Goal: Task Accomplishment & Management: Complete application form

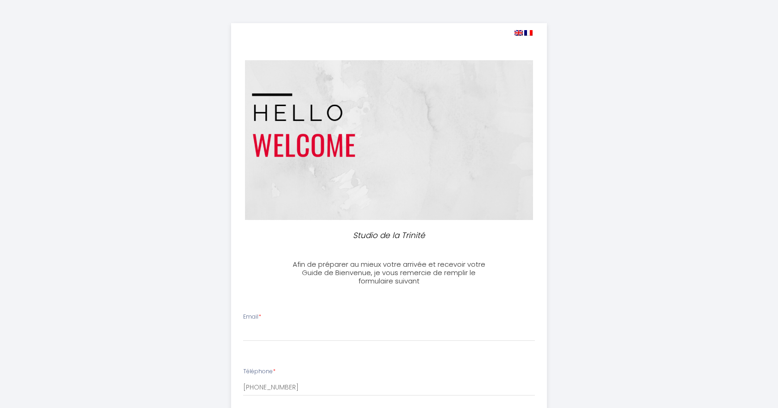
select select
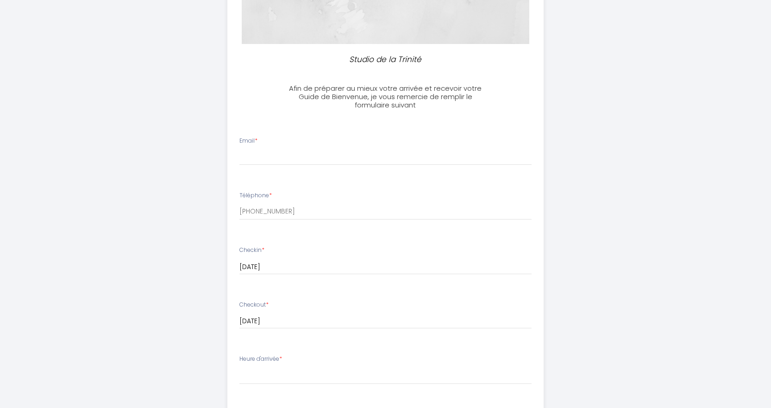
scroll to position [185, 0]
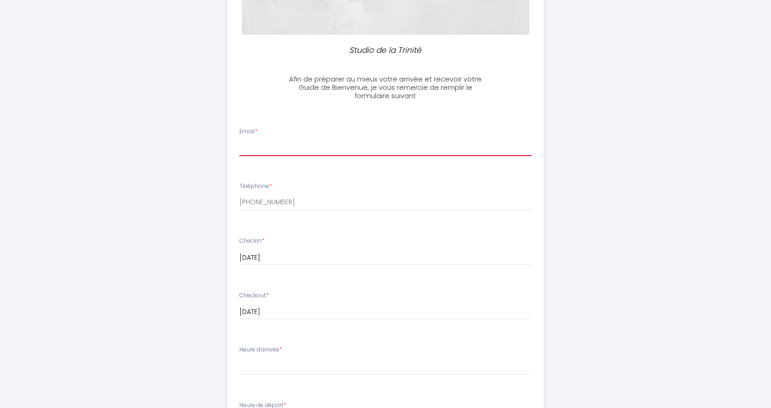
click at [253, 146] on input "Email *" at bounding box center [385, 147] width 292 height 17
type input "[EMAIL_ADDRESS][DOMAIN_NAME]"
click at [642, 290] on div "Studio de la Trinité Afin de préparer au mieux votre arrivée et recevoir votre …" at bounding box center [385, 256] width 771 height 883
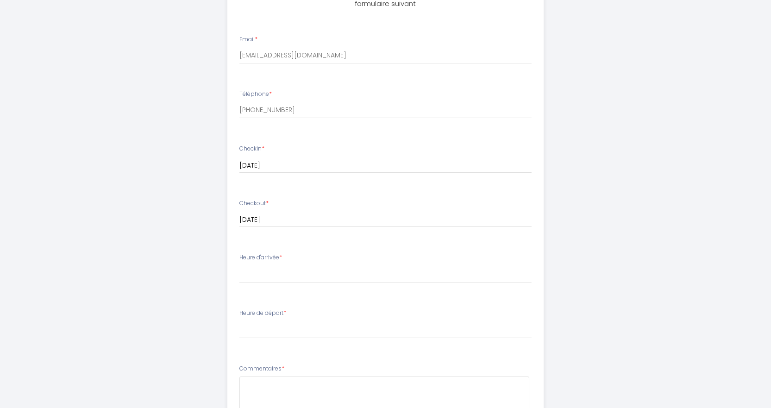
scroll to position [278, 0]
click at [281, 271] on select "15:00 15:30 16:00 16:30 17:00 17:30 18:00 18:30 19:00" at bounding box center [385, 274] width 292 height 18
select select "15:00"
click at [239, 265] on select "15:00 15:30 16:00 16:30 17:00 17:30 18:00 18:30 19:00" at bounding box center [385, 274] width 292 height 18
click at [700, 293] on div "Studio de la Trinité Afin de préparer au mieux votre arrivée et recevoir votre …" at bounding box center [385, 163] width 771 height 883
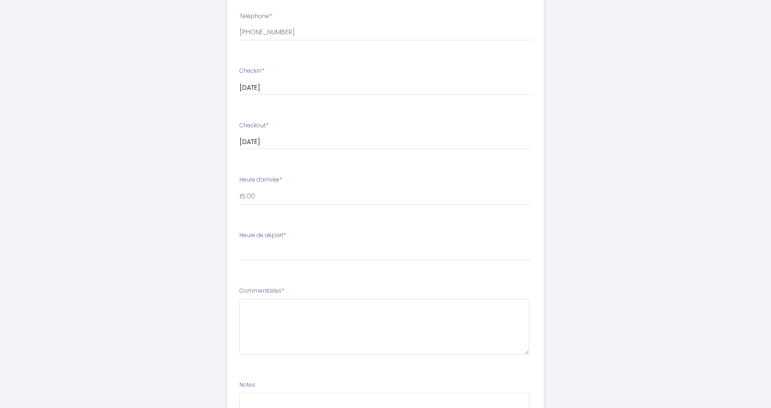
scroll to position [371, 0]
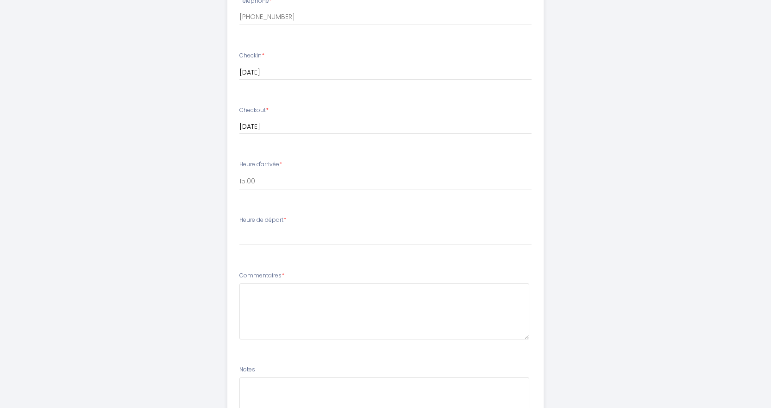
click at [325, 225] on div "Heure de départ * 00:00 00:30 01:00 01:30 02:00 02:30 03:00 03:30 04:00 04:30 0…" at bounding box center [385, 231] width 292 height 30
click at [258, 216] on label "Heure de départ *" at bounding box center [262, 220] width 47 height 9
drag, startPoint x: 252, startPoint y: 224, endPoint x: 252, endPoint y: 232, distance: 7.9
click at [252, 225] on div "Heure de départ * 00:00 00:30 01:00 01:30 02:00 02:30 03:00 03:30 04:00 04:30 0…" at bounding box center [385, 231] width 292 height 30
click at [252, 234] on select "00:00 00:30 01:00 01:30 02:00 02:30 03:00 03:30 04:00 04:30 05:00 05:30 06:00 0…" at bounding box center [385, 237] width 292 height 18
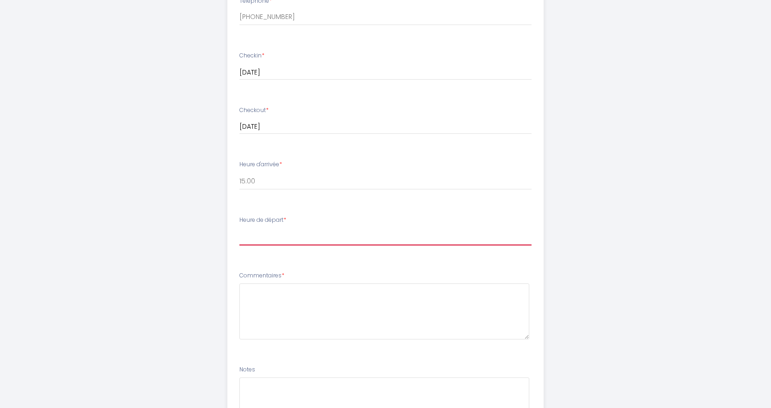
select select "10:00"
click at [239, 228] on select "00:00 00:30 01:00 01:30 02:00 02:30 03:00 03:30 04:00 04:30 05:00 05:30 06:00 0…" at bounding box center [385, 237] width 292 height 18
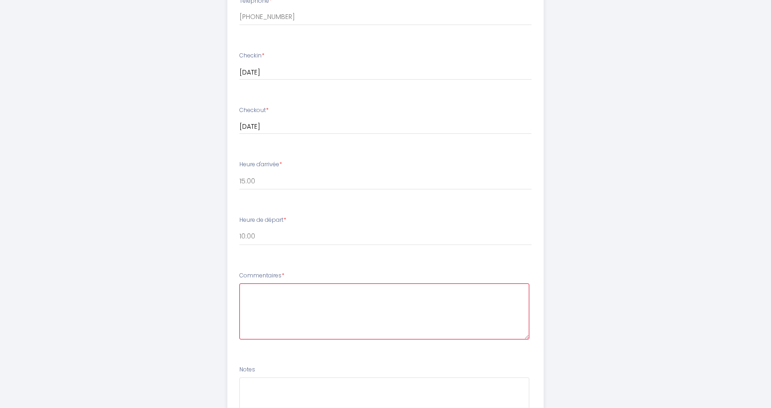
click at [258, 289] on textarea at bounding box center [384, 311] width 290 height 56
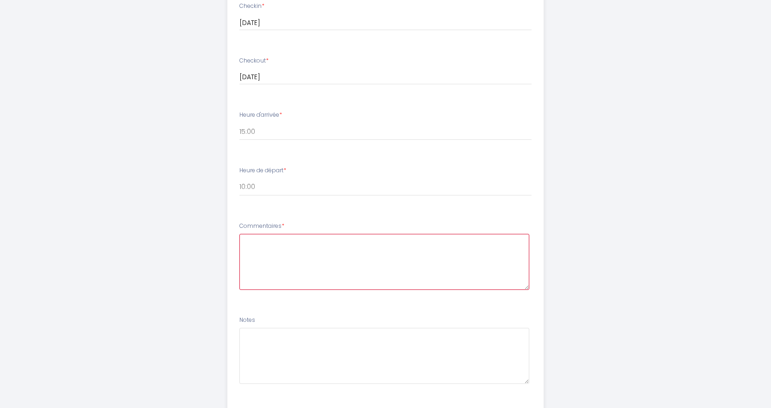
scroll to position [428, 0]
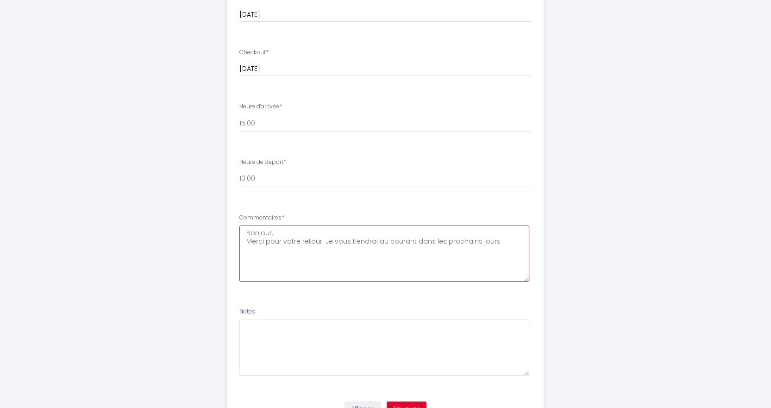
click at [324, 241] on textarea "Bonjour. Merci pour votre retour. Je vous tiendrai au courant dans les prochain…" at bounding box center [384, 254] width 290 height 56
click at [299, 249] on textarea "Bonjour. Merci pour votre retour. En cas de changement ou modification de notre…" at bounding box center [384, 254] width 290 height 56
click at [348, 248] on textarea "Bonjour. Merci pour votre retour. En cas de changement ou modification de notre…" at bounding box center [384, 254] width 290 height 56
click at [382, 249] on textarea "Bonjour. Merci pour votre retour. En cas de changement ou modification de notre…" at bounding box center [384, 254] width 290 height 56
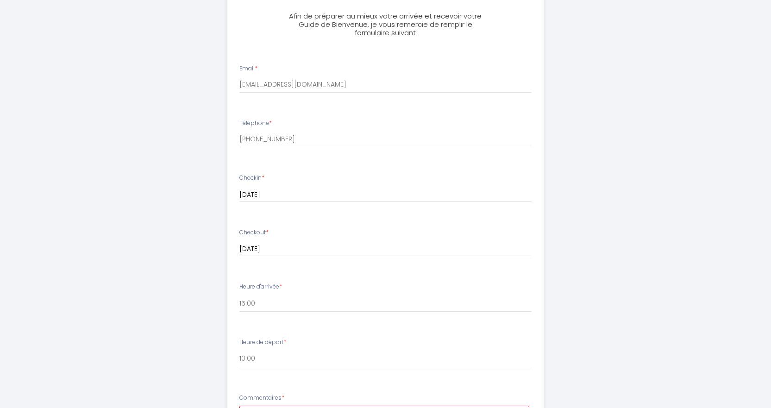
scroll to position [243, 0]
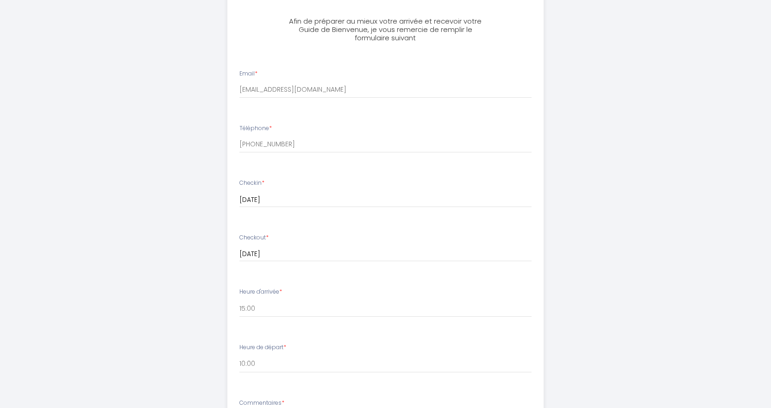
type textarea "Bonjour. Merci pour votre retour. En cas de changement ou modification de notre…"
click at [251, 143] on input "[PHONE_NUMBER]" at bounding box center [385, 144] width 292 height 17
type input "[PHONE_NUMBER]"
click at [679, 204] on div "Studio de la Trinité Afin de préparer au mieux votre arrivée et recevoir votre …" at bounding box center [385, 198] width 771 height 883
click at [652, 204] on div "Studio de la Trinité Afin de préparer au mieux votre arrivée et recevoir votre …" at bounding box center [385, 198] width 771 height 883
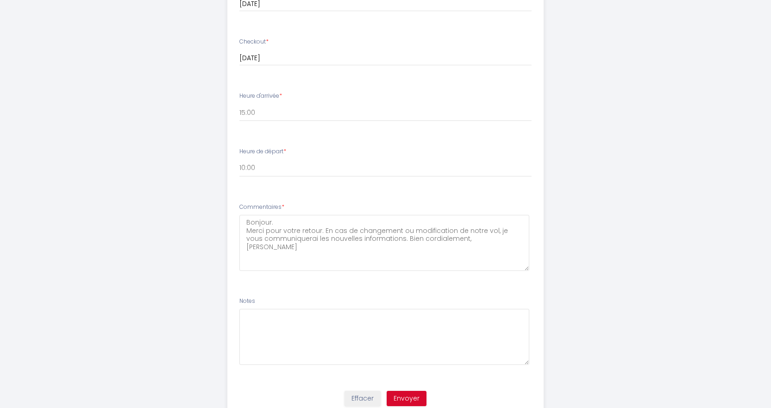
scroll to position [475, 0]
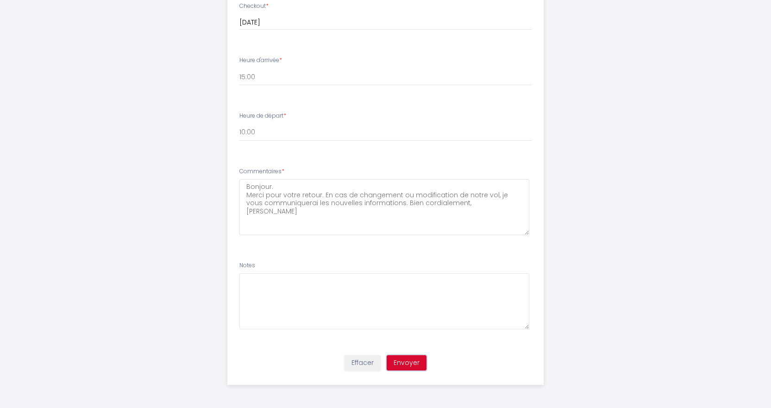
click at [409, 362] on button "Envoyer" at bounding box center [407, 363] width 40 height 16
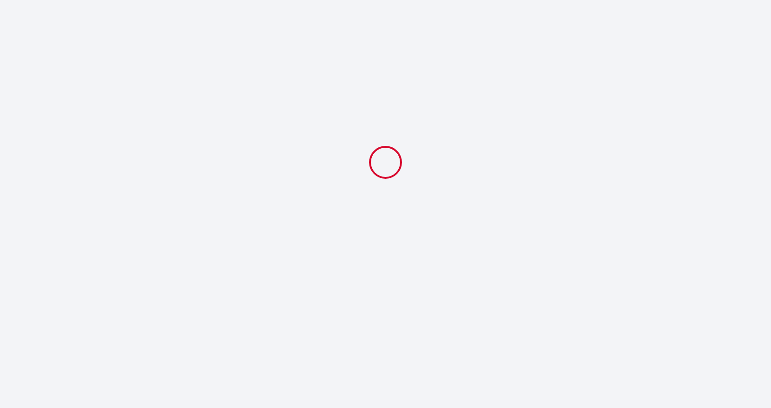
scroll to position [0, 0]
select select "10:00"
